Goal: Task Accomplishment & Management: Complete application form

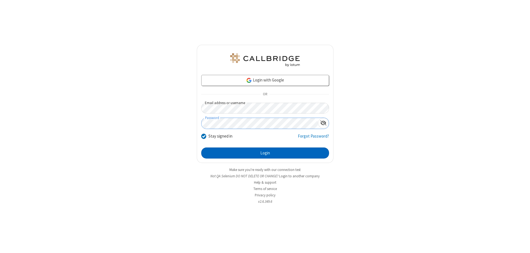
click at [265, 153] on button "Login" at bounding box center [265, 152] width 128 height 11
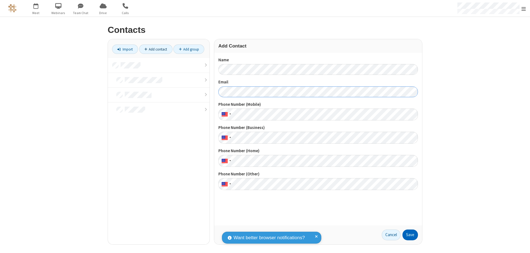
click at [410, 235] on button "Save" at bounding box center [410, 234] width 15 height 11
